Goal: Find specific page/section: Find specific page/section

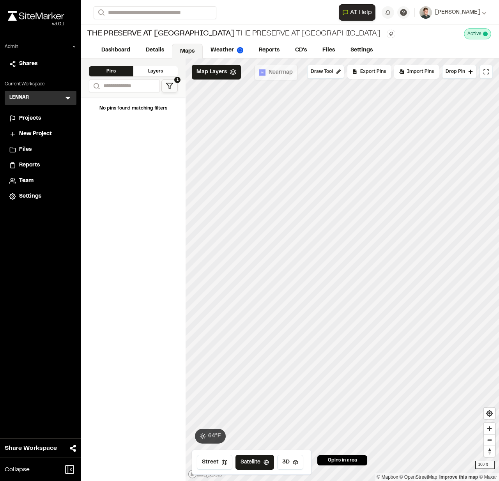
click at [66, 95] on icon at bounding box center [68, 98] width 8 height 8
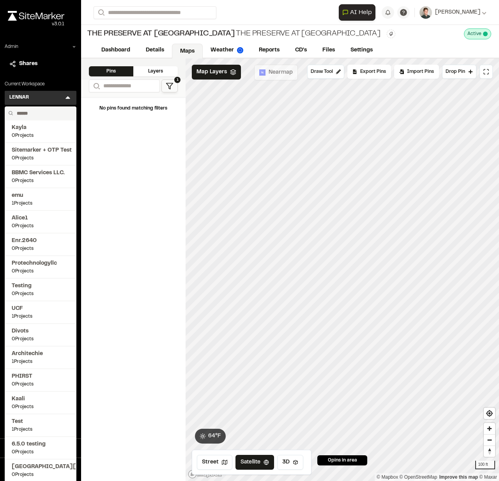
click at [35, 113] on input "text" at bounding box center [43, 113] width 59 height 13
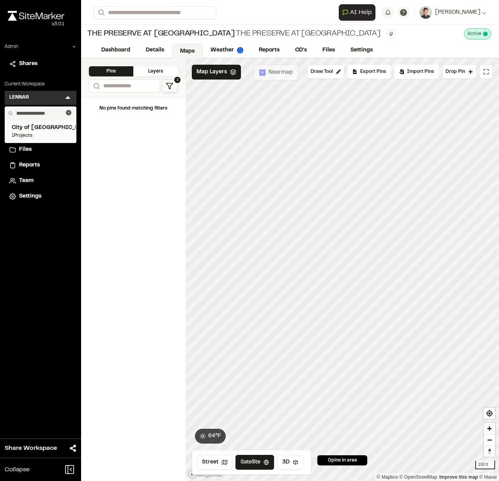
type input "**********"
click at [16, 136] on span "1 Projects" at bounding box center [41, 135] width 58 height 7
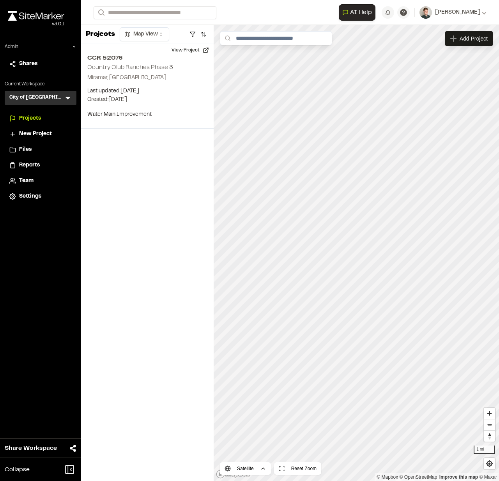
click at [26, 180] on span "Team" at bounding box center [26, 181] width 14 height 9
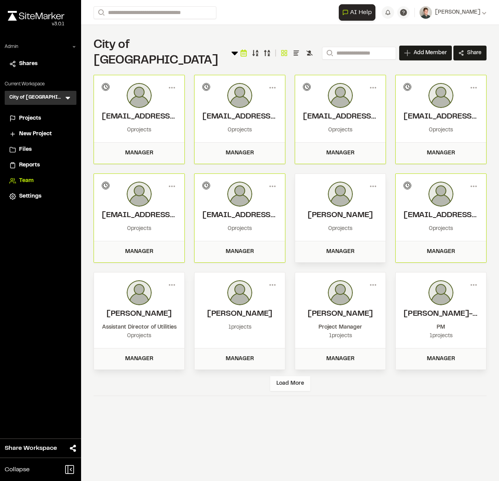
click at [297, 376] on div "Load More" at bounding box center [290, 383] width 40 height 15
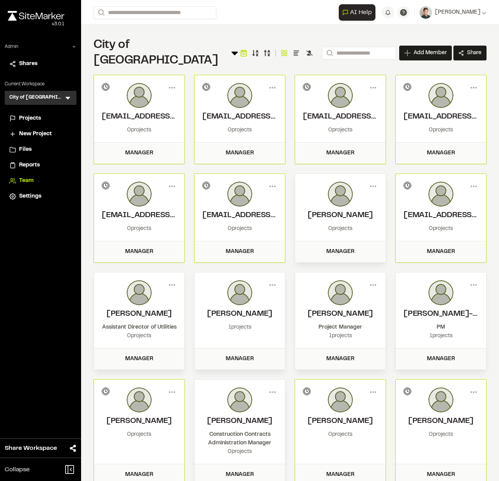
click at [19, 119] on span "Projects" at bounding box center [30, 118] width 22 height 9
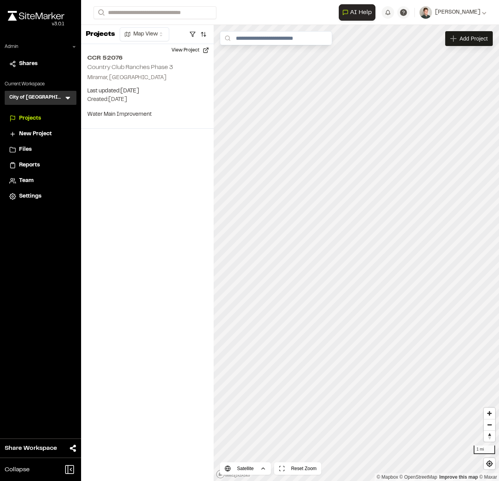
click at [118, 184] on div "Projects Map View CCR 52076 Country Club Ranches Phase 3 Miramar, FL Last updat…" at bounding box center [147, 253] width 133 height 456
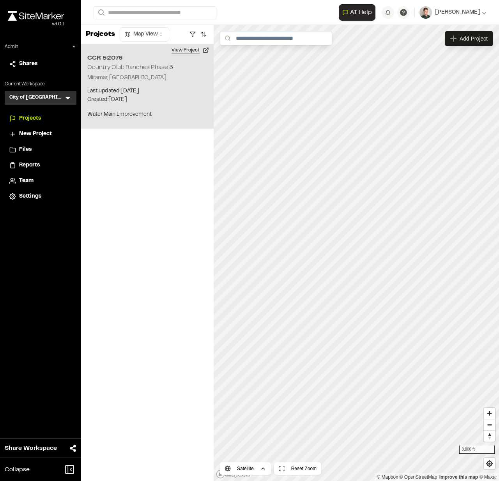
click at [190, 48] on button "View Project" at bounding box center [190, 50] width 47 height 12
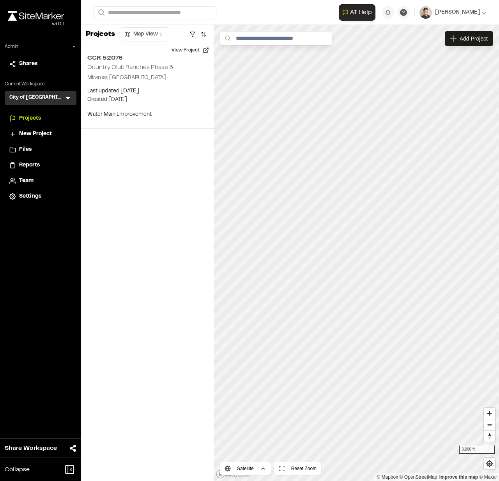
click at [23, 179] on span "Team" at bounding box center [26, 181] width 14 height 9
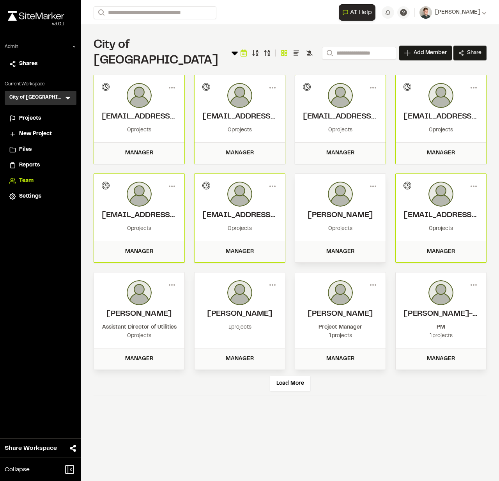
click at [201, 46] on div "City of Miramar Team Menu Search Add Member Invite New Team Member * Required N…" at bounding box center [290, 52] width 393 height 31
click at [188, 75] on div "Menu sbinns@miramarfl.gov Invitation pending 0 projects Manager Menu aboyd@mira…" at bounding box center [290, 222] width 393 height 295
click at [290, 376] on div "Load More" at bounding box center [290, 383] width 40 height 15
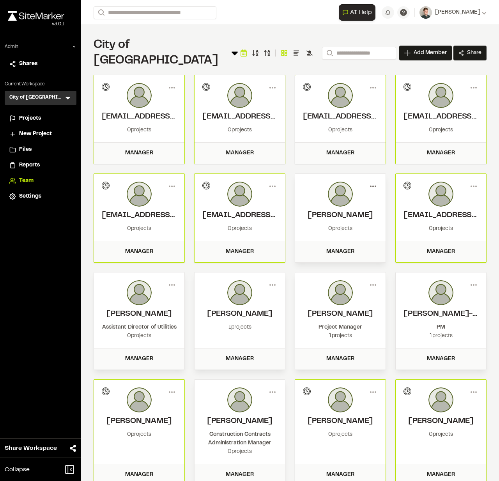
click at [373, 180] on icon at bounding box center [373, 186] width 12 height 12
click at [341, 197] on div "View" at bounding box center [345, 203] width 68 height 12
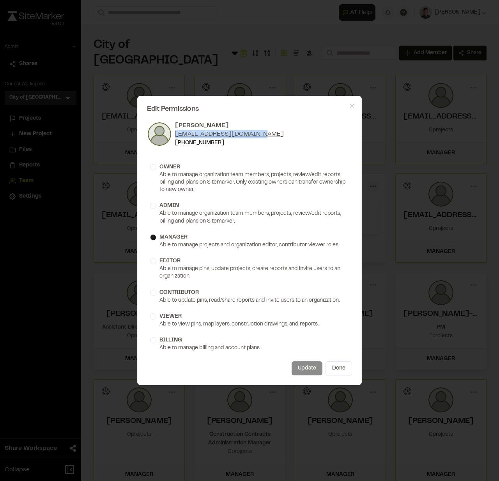
drag, startPoint x: 262, startPoint y: 135, endPoint x: 176, endPoint y: 131, distance: 86.2
click at [176, 131] on div "Steven D. Hastings sdhastings@miramarfl.gov (754) 816-0210" at bounding box center [249, 134] width 205 height 26
copy link "sdhastings@miramarfl.gov"
click at [352, 106] on icon "button" at bounding box center [352, 106] width 4 height 4
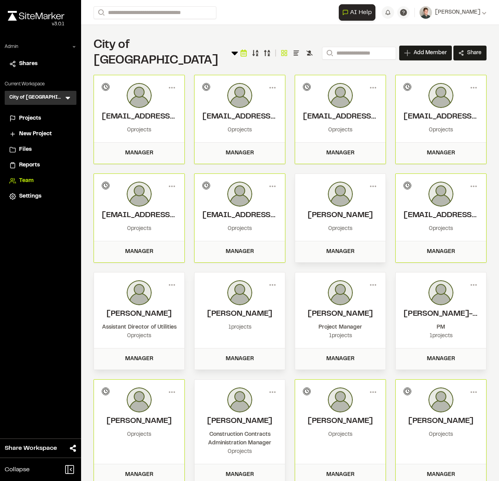
click at [191, 76] on div "Menu sbinns@miramarfl.gov Invitation pending 0 projects Manager Menu aboyd@mira…" at bounding box center [290, 387] width 393 height 625
click at [28, 120] on span "Projects" at bounding box center [30, 118] width 22 height 9
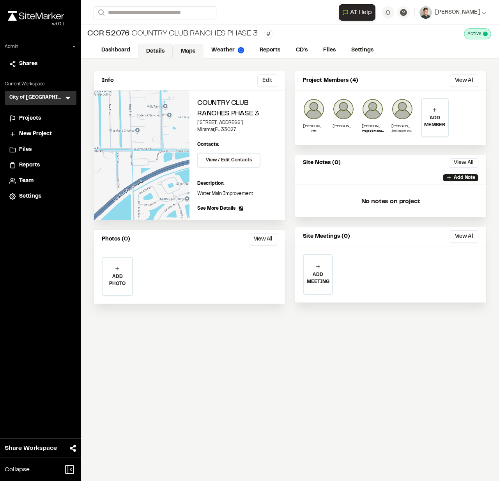
click at [191, 54] on link "Maps" at bounding box center [188, 51] width 31 height 15
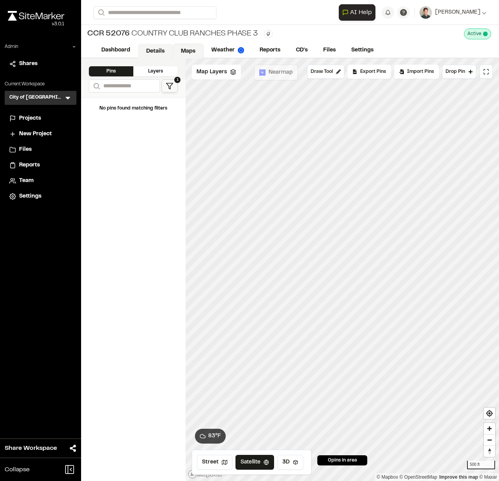
click at [152, 54] on link "Details" at bounding box center [155, 51] width 35 height 15
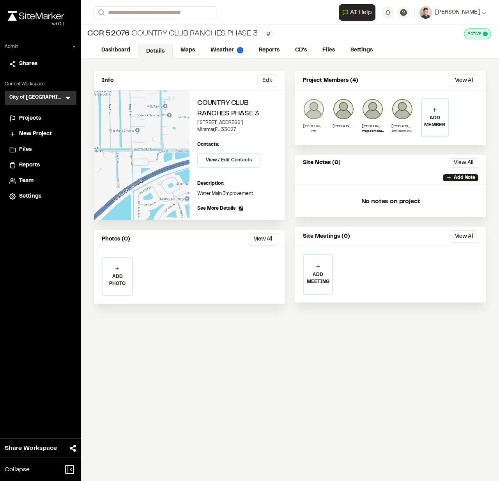
click at [315, 113] on img at bounding box center [314, 109] width 22 height 22
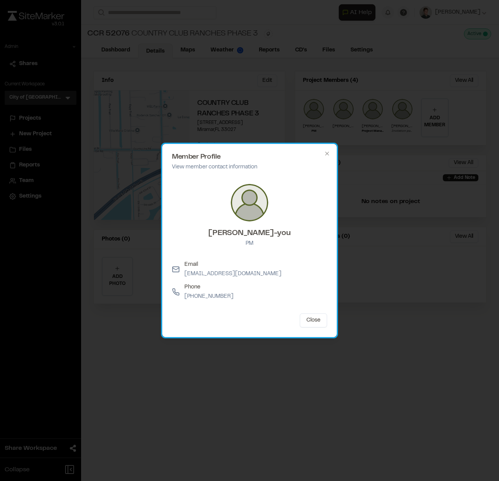
click at [331, 151] on div "Member Profile View member contact information Dwight Shim-you PM Email ddshim-…" at bounding box center [249, 240] width 175 height 193
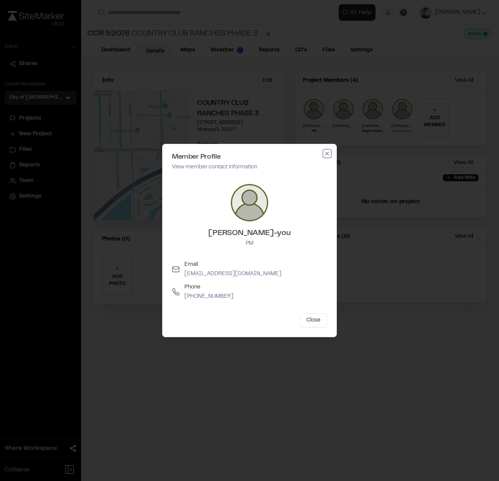
click at [330, 152] on icon "button" at bounding box center [327, 153] width 6 height 6
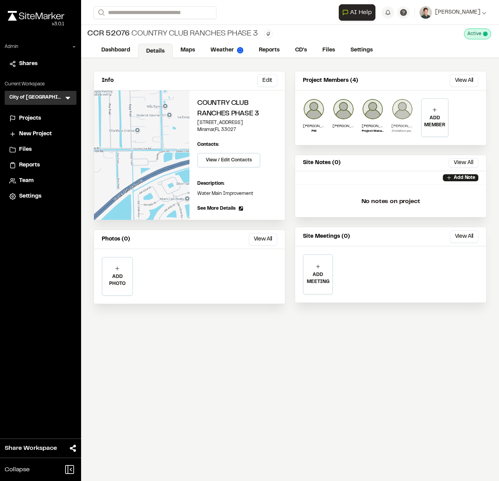
click at [398, 115] on img at bounding box center [402, 109] width 22 height 22
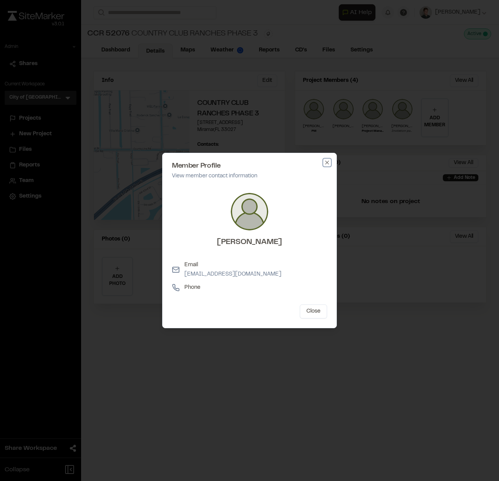
click at [329, 159] on icon "button" at bounding box center [327, 162] width 6 height 6
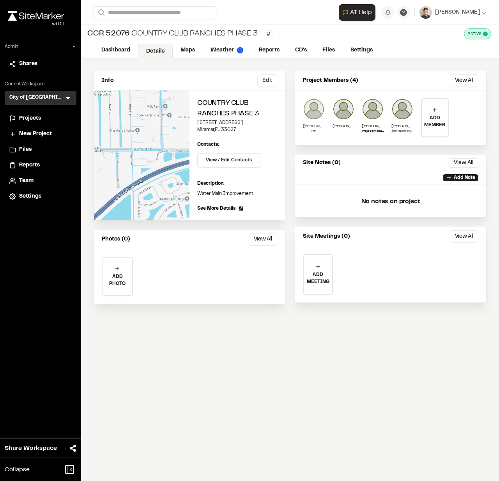
click at [308, 107] on img at bounding box center [314, 109] width 22 height 22
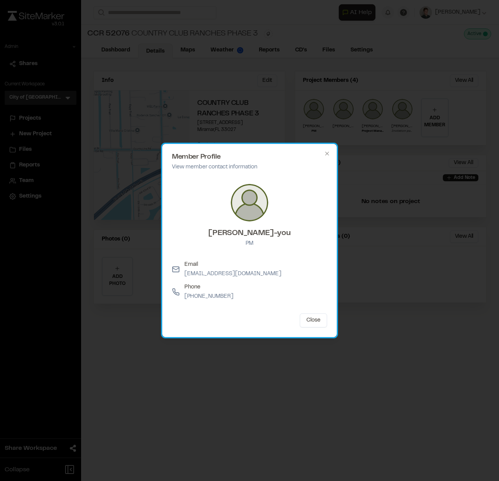
click at [323, 154] on h2 "Member Profile" at bounding box center [249, 157] width 155 height 7
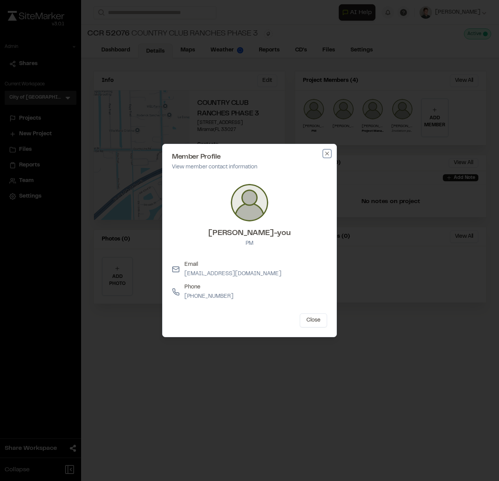
click at [328, 154] on icon "button" at bounding box center [327, 153] width 6 height 6
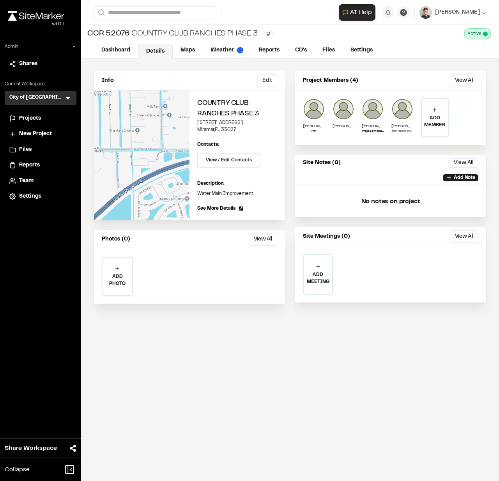
click at [290, 142] on div "Info Edit Edit Country Club Ranches Phase 3 4101 Southwest 136th Avenue Miramar…" at bounding box center [290, 191] width 418 height 266
click at [339, 121] on div "Marcelin Denis" at bounding box center [343, 117] width 22 height 39
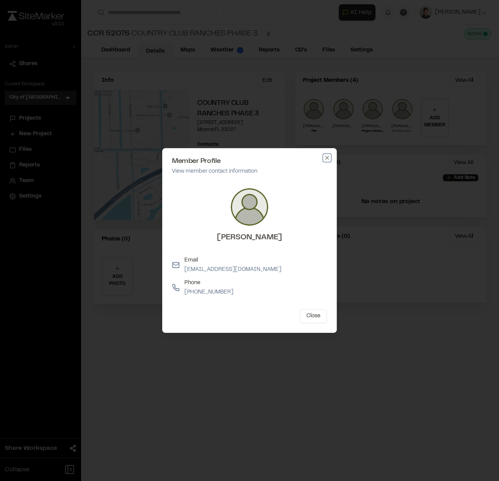
click at [326, 156] on icon "button" at bounding box center [327, 158] width 6 height 6
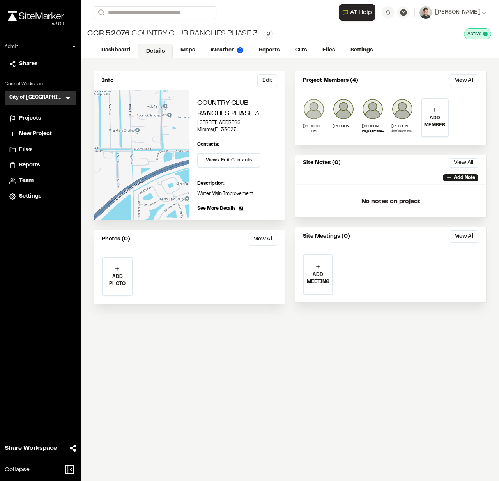
click at [309, 103] on img at bounding box center [314, 109] width 22 height 22
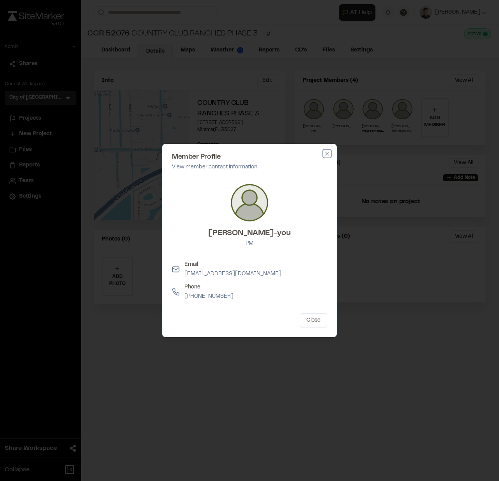
click at [326, 156] on icon "button" at bounding box center [327, 153] width 6 height 6
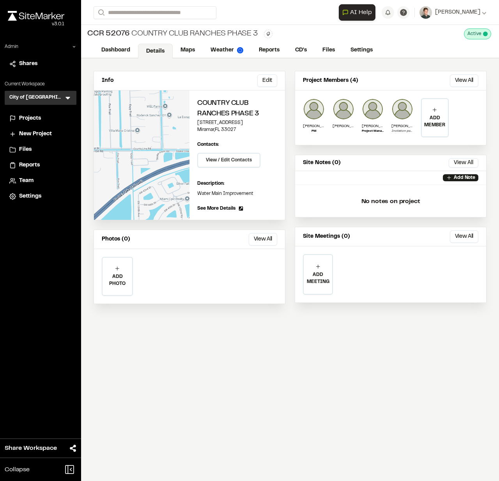
click at [23, 180] on span "Team" at bounding box center [26, 181] width 14 height 9
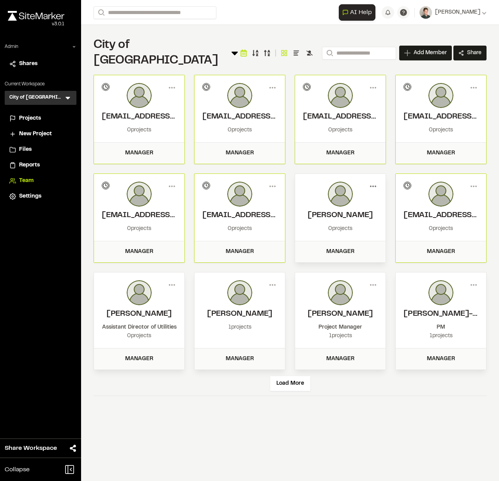
click at [373, 180] on icon at bounding box center [373, 186] width 12 height 12
click at [326, 197] on div "View" at bounding box center [345, 203] width 68 height 12
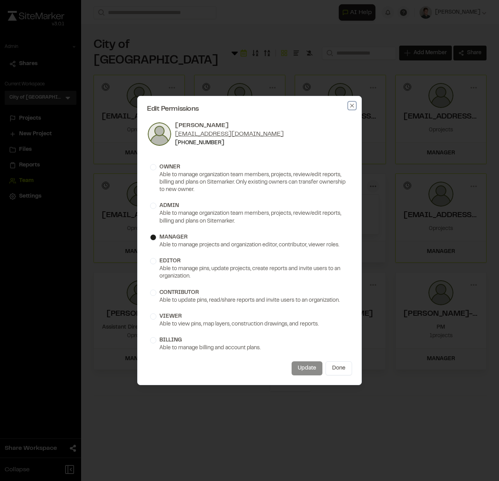
click at [352, 104] on icon "button" at bounding box center [352, 106] width 6 height 6
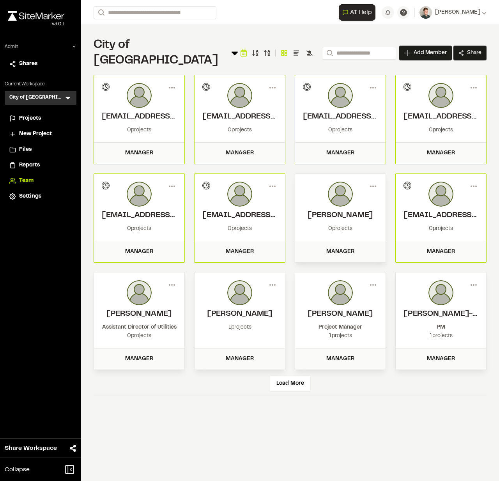
click at [209, 39] on div "City of Miramar Team Menu Search Add Member Invite New Team Member * Required N…" at bounding box center [290, 52] width 393 height 31
click at [190, 75] on div "Menu sbinns@miramarfl.gov Invitation pending 0 projects Manager Menu aboyd@mira…" at bounding box center [290, 222] width 393 height 295
click at [186, 75] on div "Menu sbinns@miramarfl.gov Invitation pending 0 projects Manager Menu aboyd@mira…" at bounding box center [290, 222] width 393 height 295
click at [189, 113] on div "Menu sbinns@miramarfl.gov Invitation pending 0 projects Manager Menu aboyd@mira…" at bounding box center [290, 222] width 393 height 295
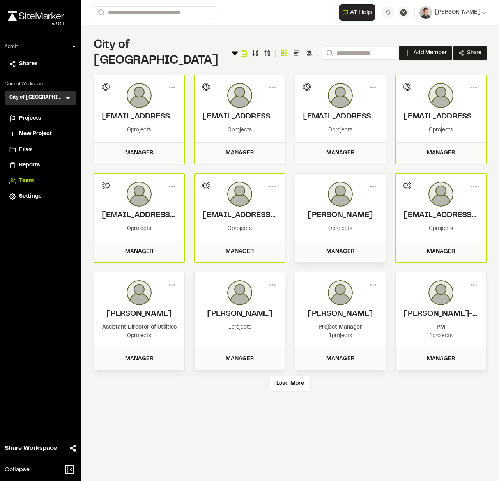
click at [188, 58] on div "City of Miramar Team Menu Search Add Member Invite New Team Member * Required N…" at bounding box center [290, 217] width 418 height 384
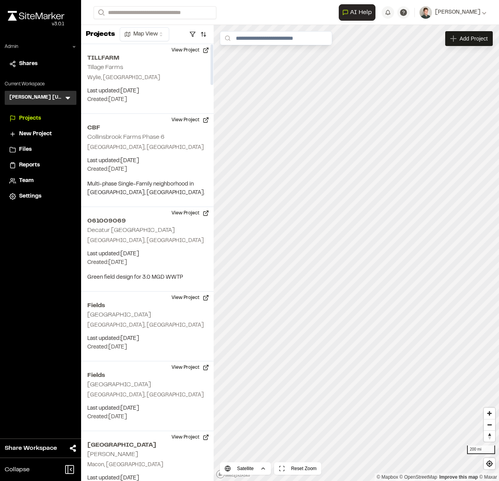
click at [66, 98] on icon at bounding box center [68, 98] width 8 height 8
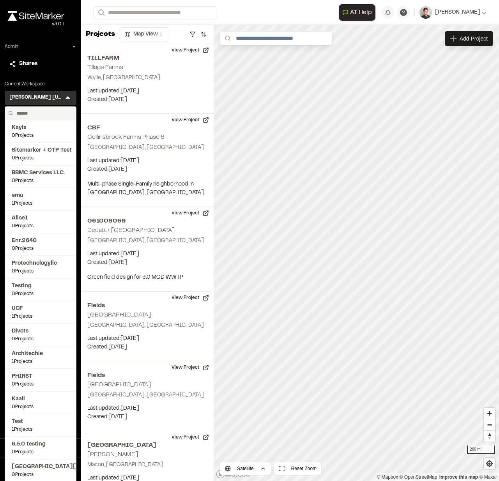
click at [38, 118] on input "text" at bounding box center [43, 113] width 59 height 13
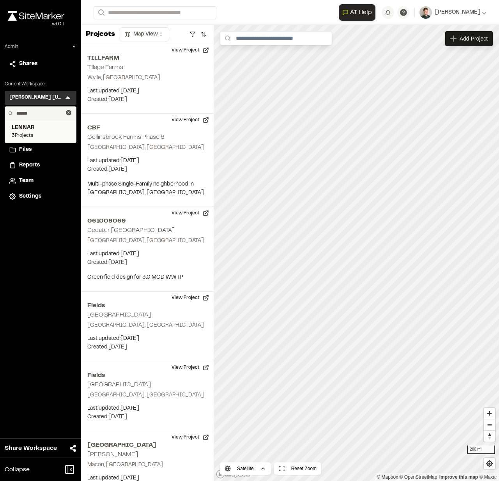
type input "******"
click at [33, 131] on link "LENNAR 3 Projects" at bounding box center [41, 132] width 58 height 16
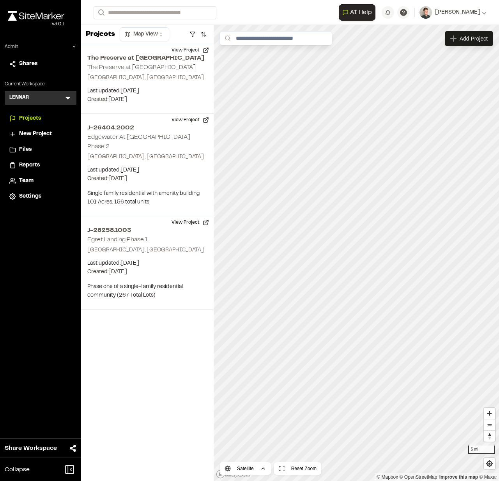
click at [68, 97] on icon at bounding box center [67, 98] width 5 height 3
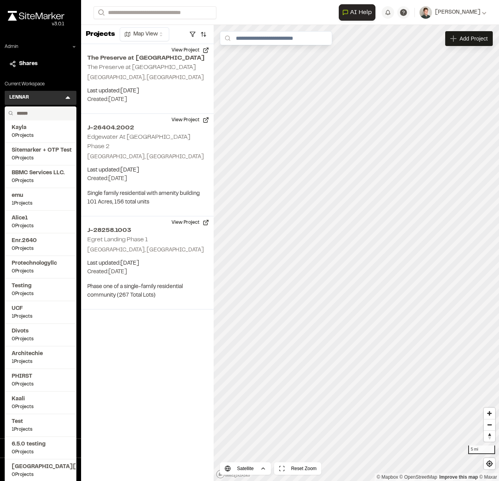
click at [42, 109] on input "text" at bounding box center [43, 113] width 59 height 13
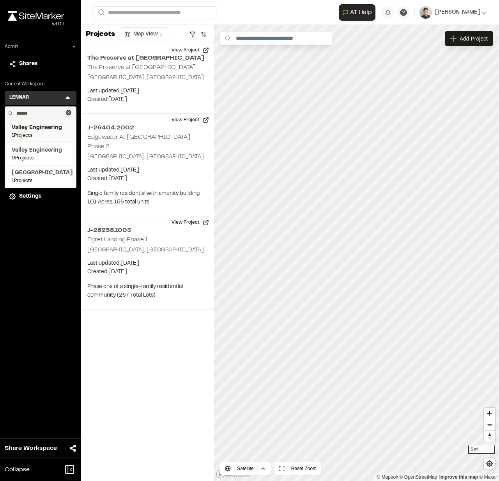
type input "******"
click at [45, 130] on span "Valley Engineering" at bounding box center [41, 128] width 58 height 9
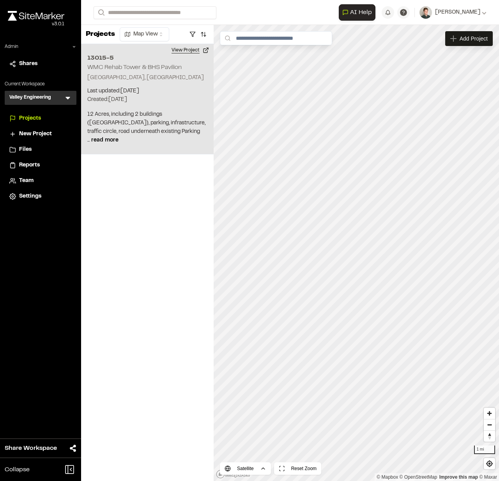
click at [185, 51] on button "View Project" at bounding box center [190, 50] width 47 height 12
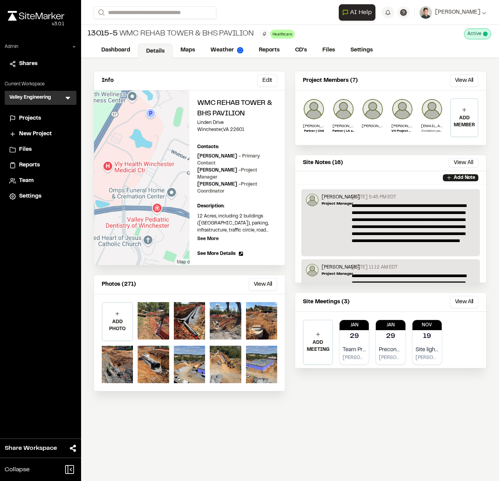
click at [30, 184] on span "Team" at bounding box center [26, 181] width 14 height 9
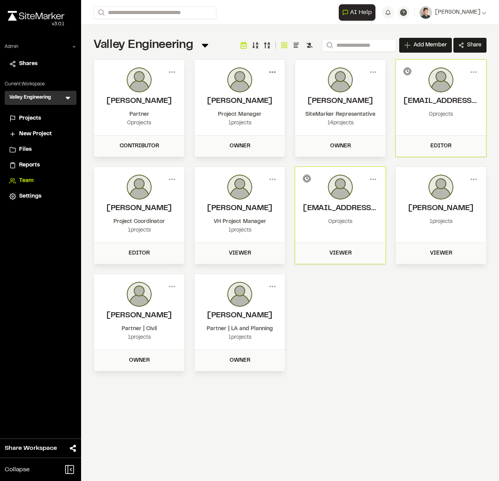
click at [277, 72] on icon at bounding box center [272, 72] width 12 height 12
click at [237, 85] on div "View" at bounding box center [244, 89] width 68 height 12
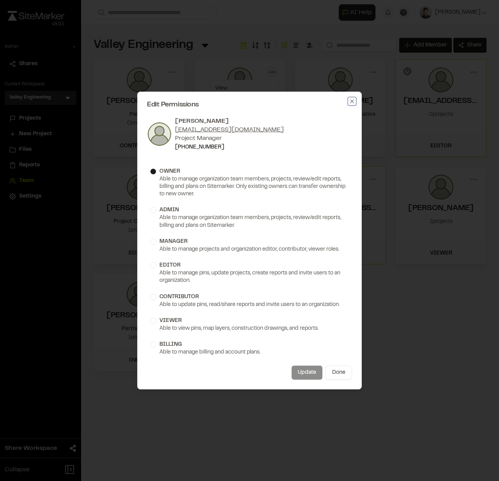
click at [350, 98] on icon "button" at bounding box center [352, 101] width 6 height 6
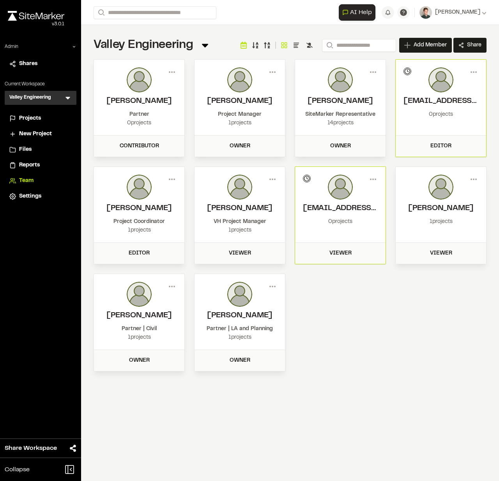
click at [32, 118] on span "Projects" at bounding box center [30, 118] width 22 height 9
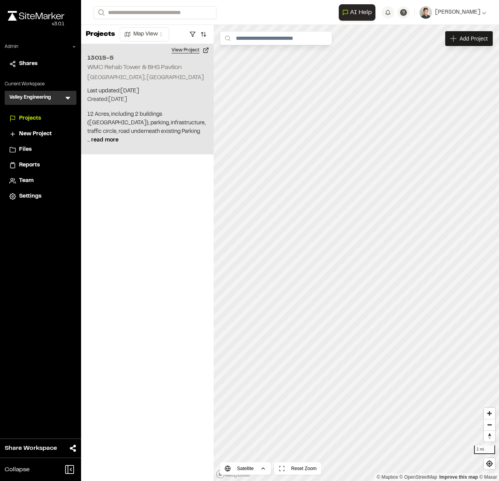
click at [187, 53] on button "View Project" at bounding box center [190, 50] width 47 height 12
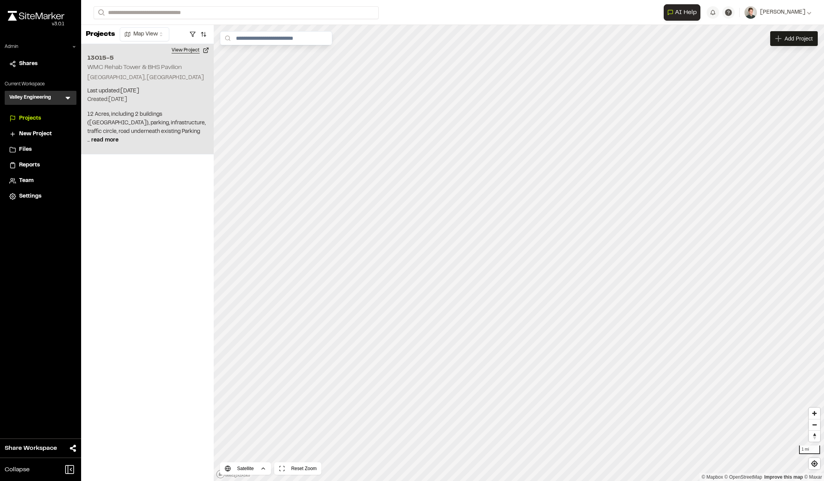
click at [186, 50] on button "View Project" at bounding box center [190, 50] width 47 height 12
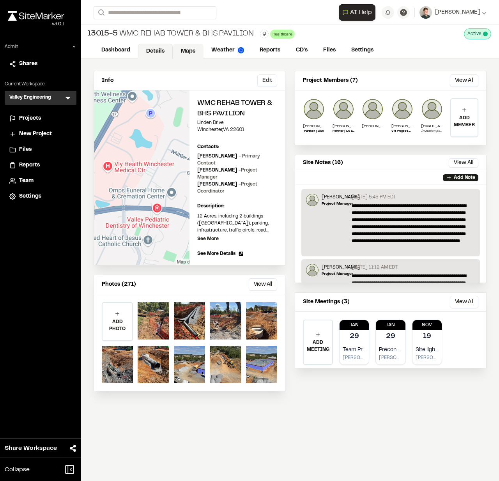
click at [178, 48] on link "Maps" at bounding box center [188, 51] width 31 height 15
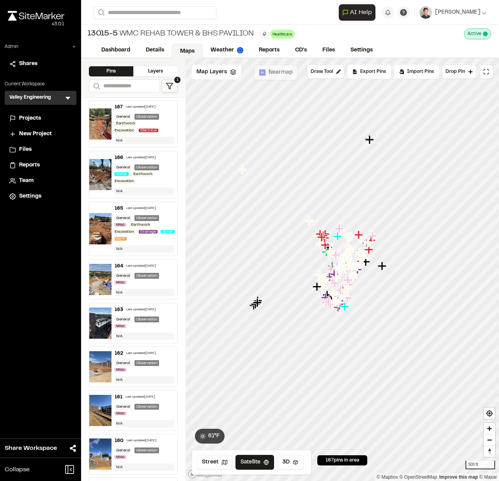
click at [164, 126] on div "Earthwork Excavation Electrical" at bounding box center [145, 127] width 60 height 14
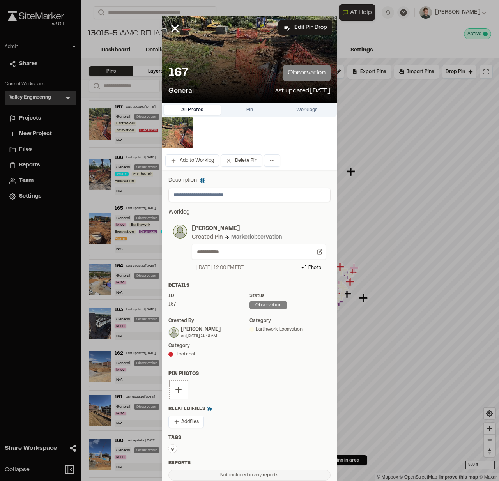
click at [181, 231] on img at bounding box center [180, 232] width 14 height 14
click at [203, 230] on p "[PERSON_NAME]" at bounding box center [259, 229] width 134 height 9
click at [168, 27] on icon at bounding box center [174, 28] width 13 height 13
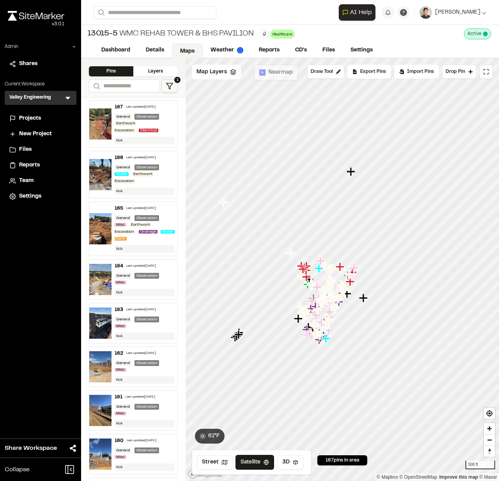
click at [21, 180] on span "Team" at bounding box center [26, 181] width 14 height 9
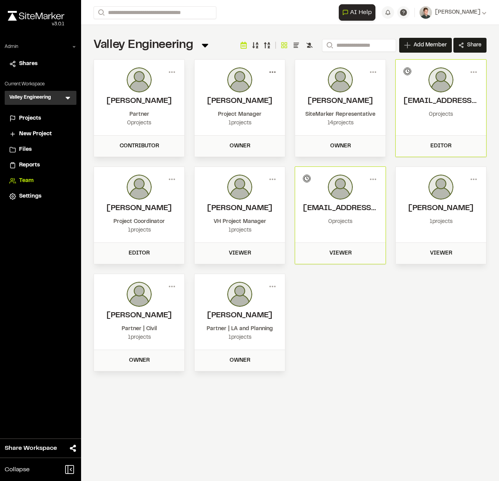
click at [271, 74] on icon at bounding box center [272, 72] width 12 height 12
click at [206, 62] on div "Menu View Edit Permissions Deactivate Zachary Bowers Project Manager 1 projects" at bounding box center [239, 98] width 90 height 76
click at [272, 71] on icon at bounding box center [272, 72] width 12 height 12
click at [228, 84] on div "View" at bounding box center [244, 89] width 68 height 12
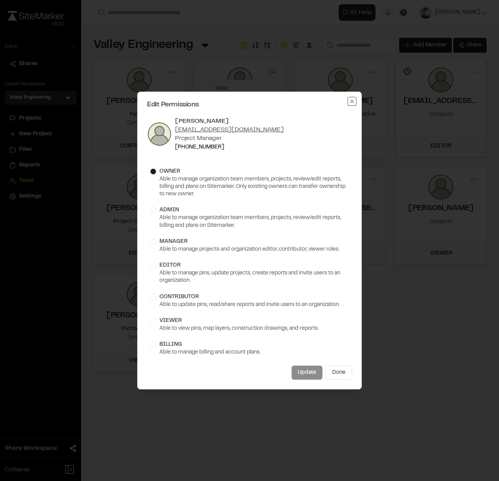
click at [354, 102] on icon "button" at bounding box center [352, 101] width 6 height 6
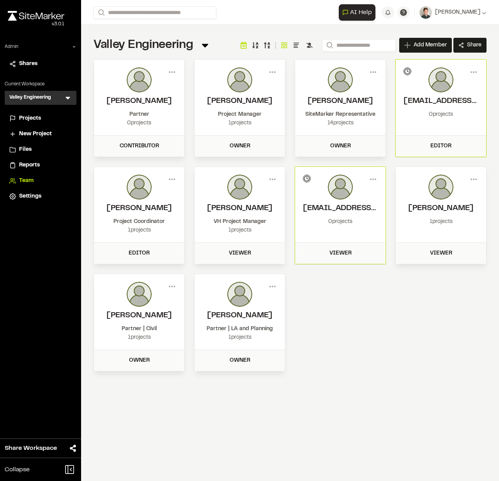
click at [251, 33] on div "Valley Engineering Team Menu Search Add Member Invite New Team Member * Require…" at bounding box center [290, 204] width 418 height 359
click at [233, 24] on div "**********" at bounding box center [290, 12] width 393 height 25
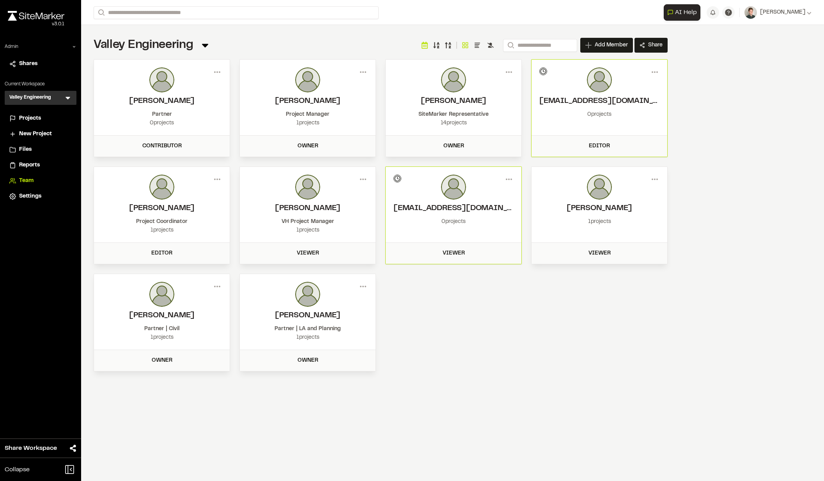
click at [31, 120] on span "Projects" at bounding box center [30, 118] width 22 height 9
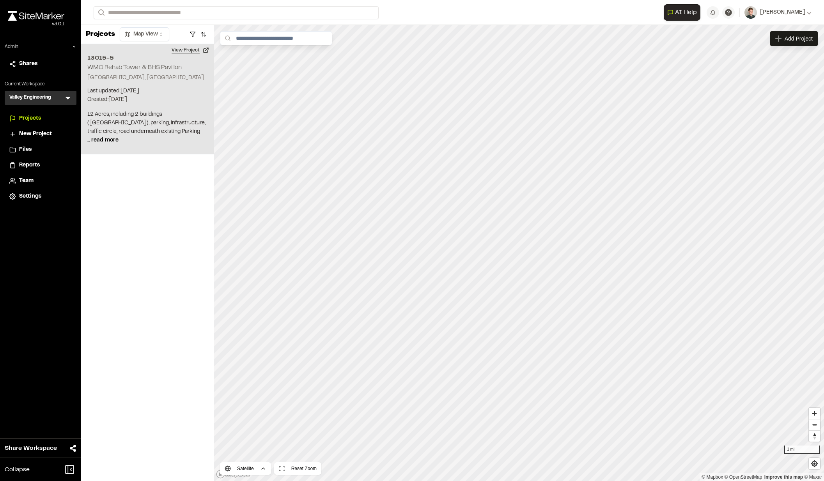
click at [186, 46] on button "View Project" at bounding box center [190, 50] width 47 height 12
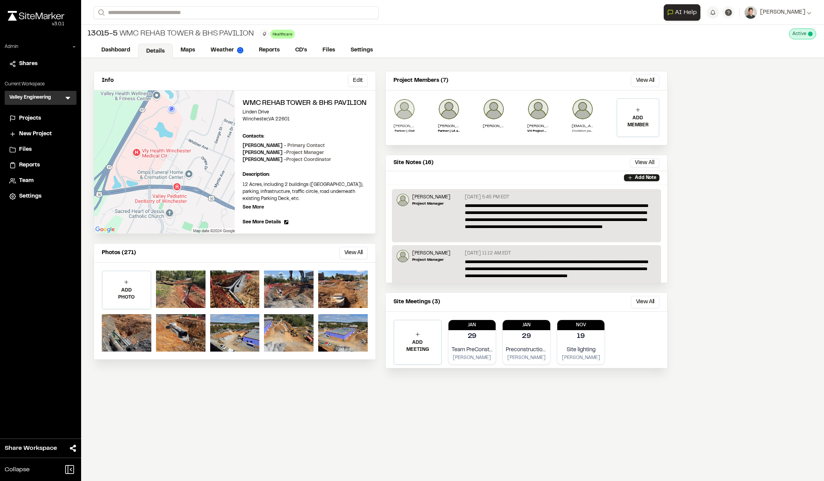
click at [406, 114] on img at bounding box center [404, 109] width 22 height 22
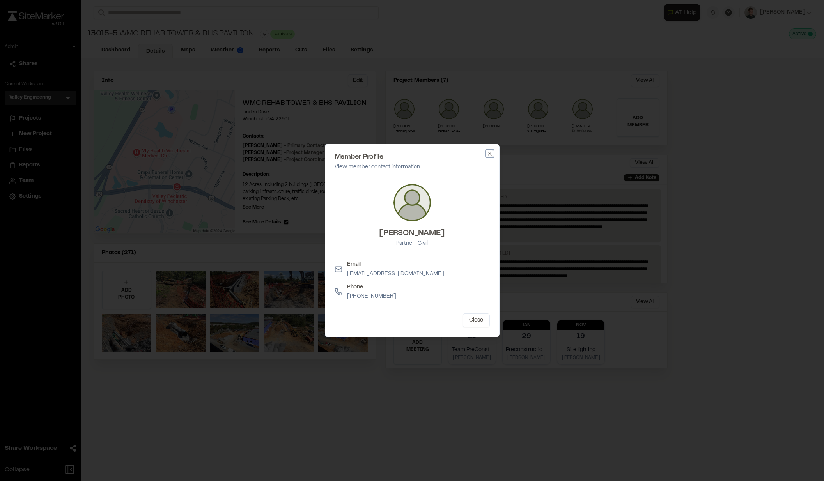
click at [491, 153] on icon "button" at bounding box center [489, 153] width 6 height 6
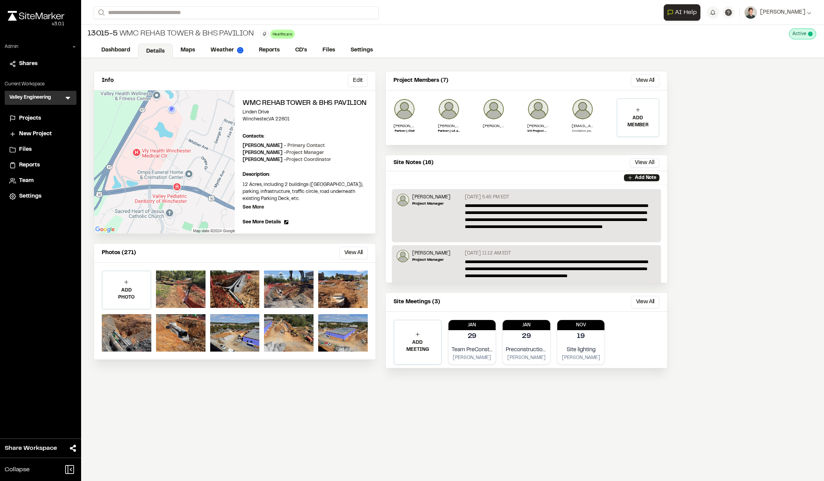
click at [381, 97] on div "Info Edit Edit WMC Rehab Tower & [GEOGRAPHIC_DATA] Edit Contacts: View All Mana…" at bounding box center [380, 224] width 599 height 332
click at [380, 199] on div "Info Edit Edit WMC Rehab Tower & [GEOGRAPHIC_DATA] Edit Contacts: View All Mana…" at bounding box center [380, 224] width 599 height 332
click at [379, 170] on div "Info Edit Edit WMC Rehab Tower & [GEOGRAPHIC_DATA] Edit Contacts: View All Mana…" at bounding box center [380, 224] width 599 height 332
click at [379, 41] on div "13015-5 WMC Rehab Tower & BHS Pavilion Healthcare Delete Rename Edit Color Dele…" at bounding box center [452, 34] width 743 height 18
click at [397, 46] on div "Dashboard Details Maps Weather Reports CD's Files Settings" at bounding box center [452, 51] width 743 height 16
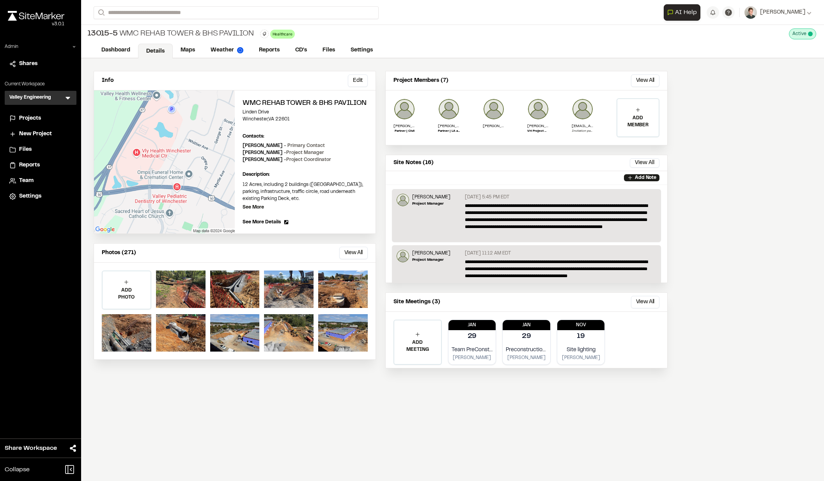
click at [386, 38] on div "13015-5 WMC Rehab Tower & BHS Pavilion Healthcare Delete Rename Edit Color Dele…" at bounding box center [452, 34] width 743 height 18
click at [186, 49] on link "Maps" at bounding box center [188, 51] width 31 height 15
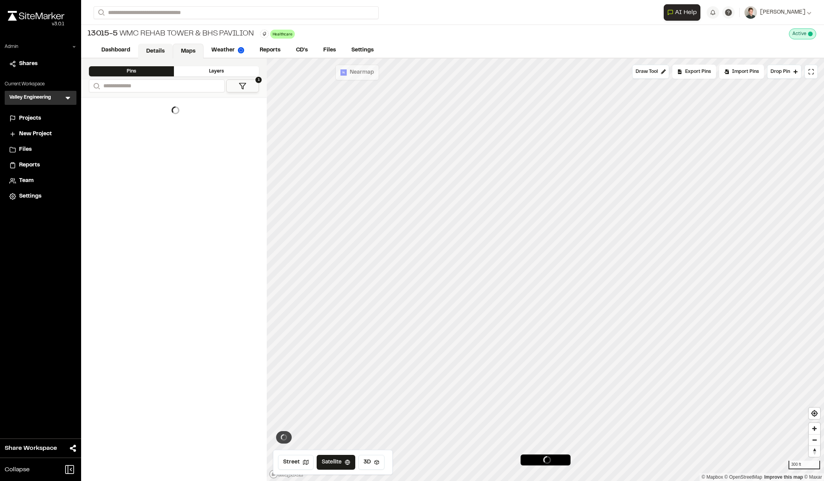
click at [159, 50] on link "Details" at bounding box center [155, 51] width 35 height 15
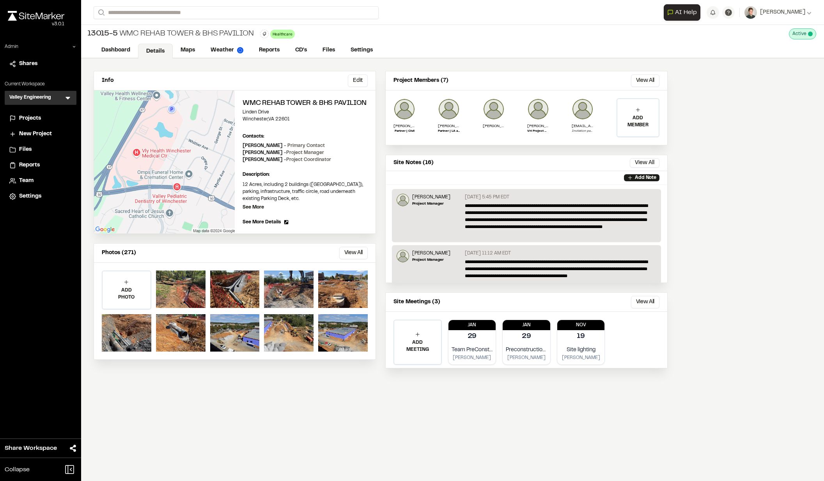
click at [380, 73] on div "Info Edit Edit WMC Rehab Tower & [GEOGRAPHIC_DATA] Edit Contacts: View All Mana…" at bounding box center [380, 224] width 599 height 332
